Goal: Information Seeking & Learning: Check status

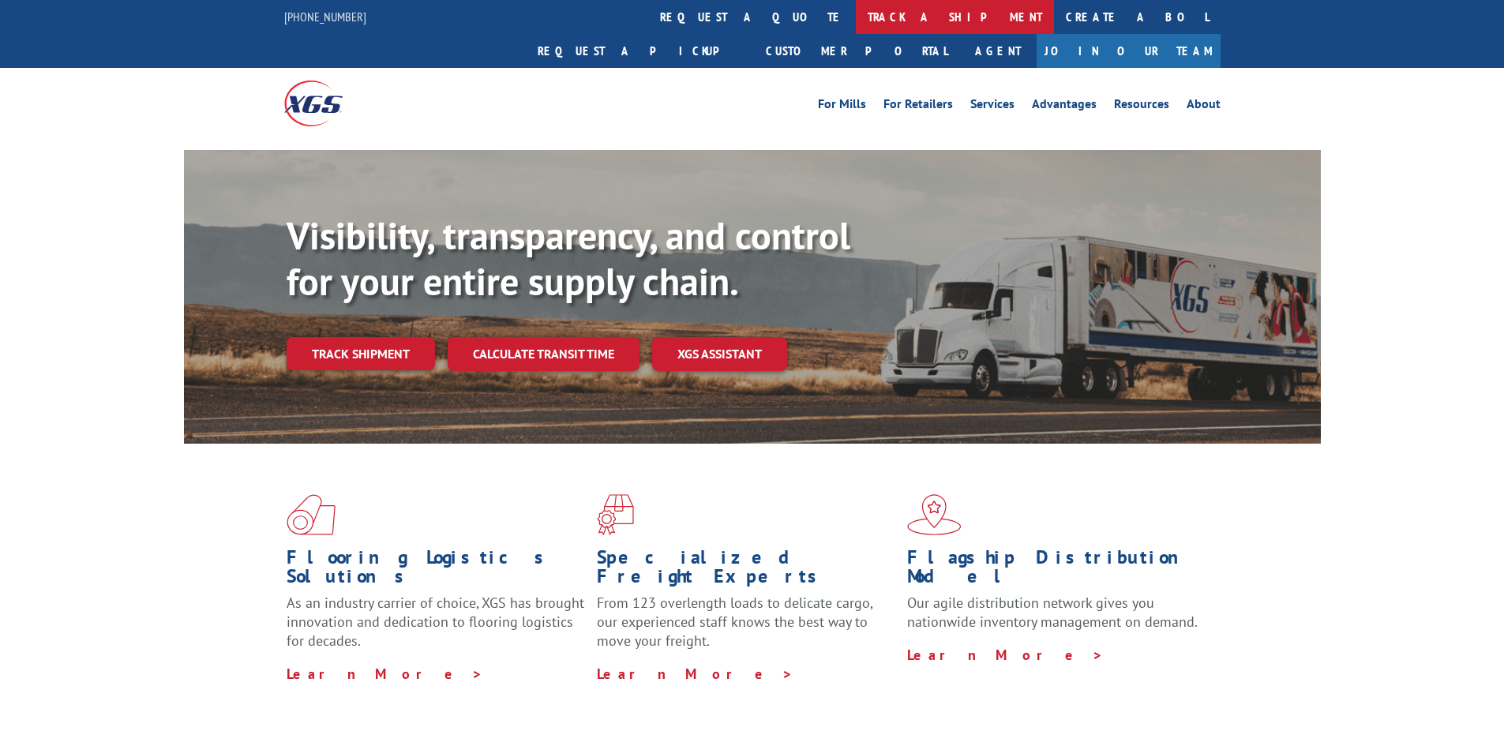
click at [856, 17] on link "track a shipment" at bounding box center [955, 17] width 198 height 34
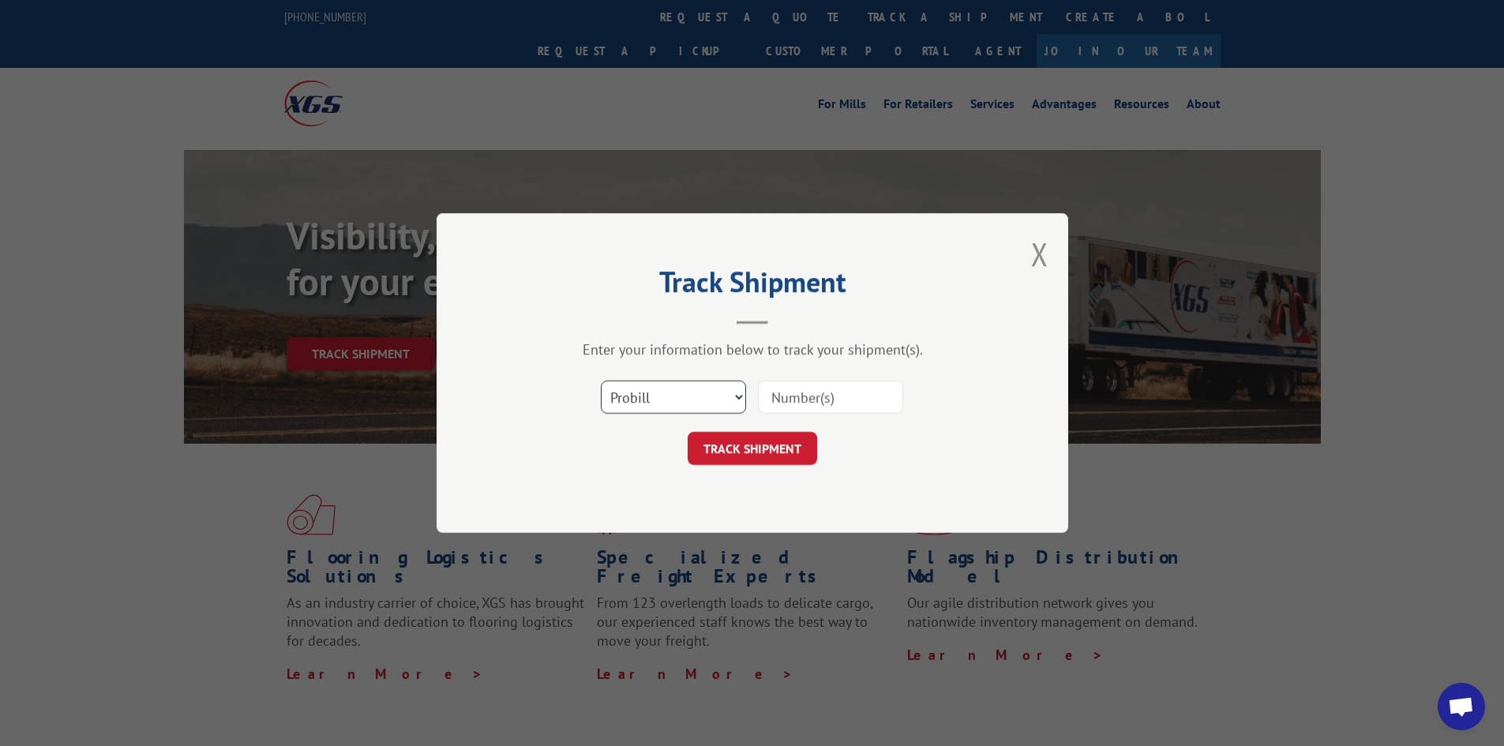
click at [672, 396] on select "Select category... Probill BOL PO" at bounding box center [673, 397] width 145 height 33
select select "bol"
click at [601, 381] on select "Select category... Probill BOL PO" at bounding box center [673, 397] width 145 height 33
click at [794, 389] on input at bounding box center [830, 397] width 145 height 33
paste input "6010025"
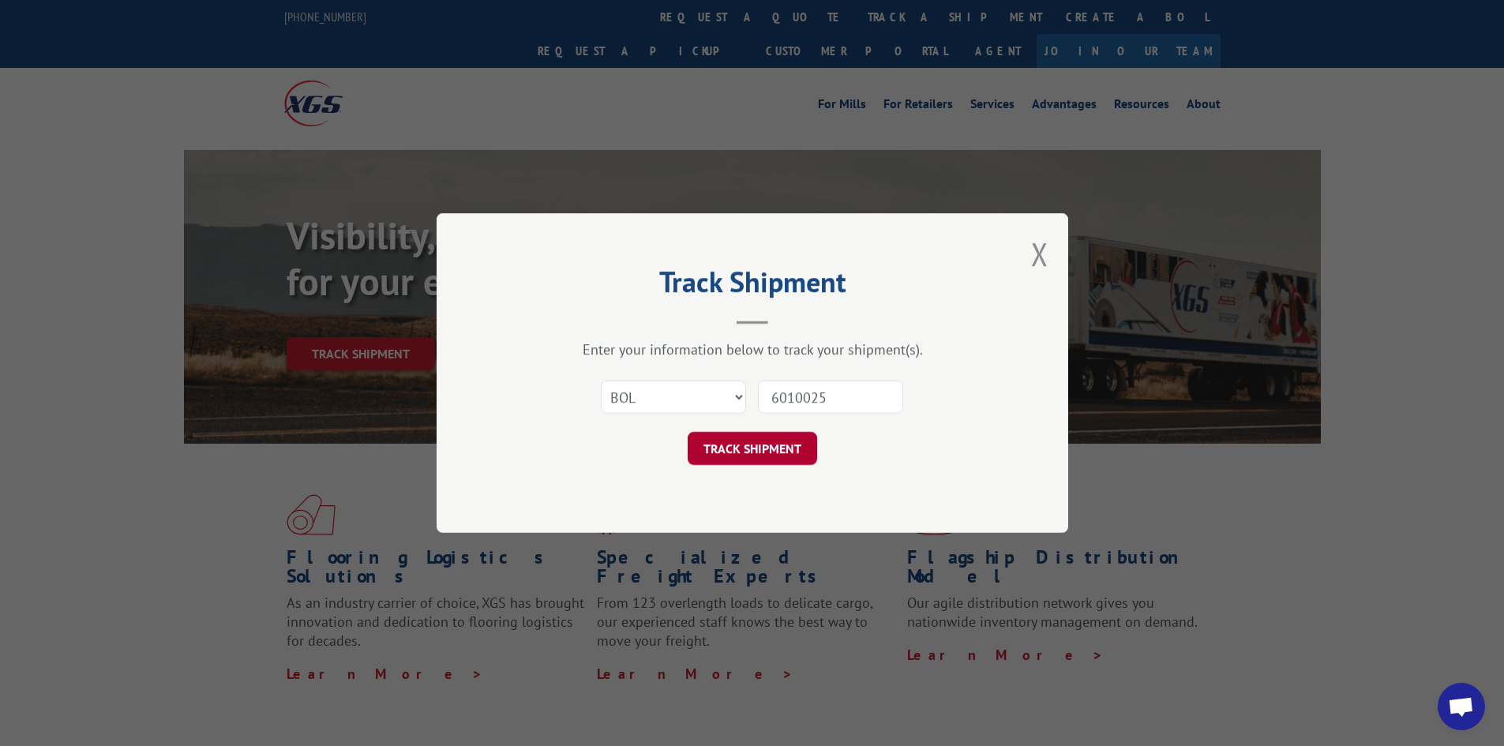
type input "6010025"
click at [737, 455] on button "TRACK SHIPMENT" at bounding box center [753, 448] width 130 height 33
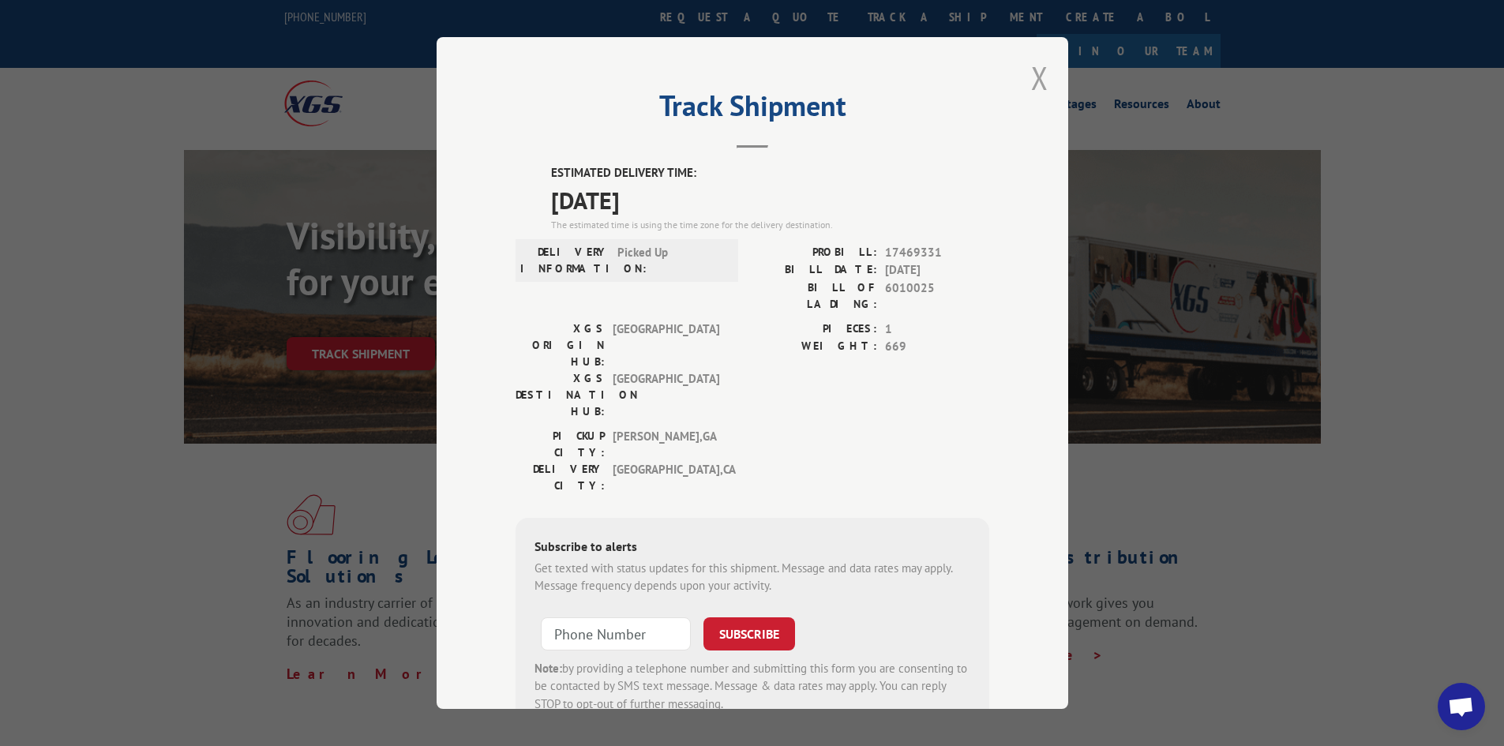
click at [1033, 79] on button "Close modal" at bounding box center [1039, 78] width 17 height 42
